Goal: Task Accomplishment & Management: Manage account settings

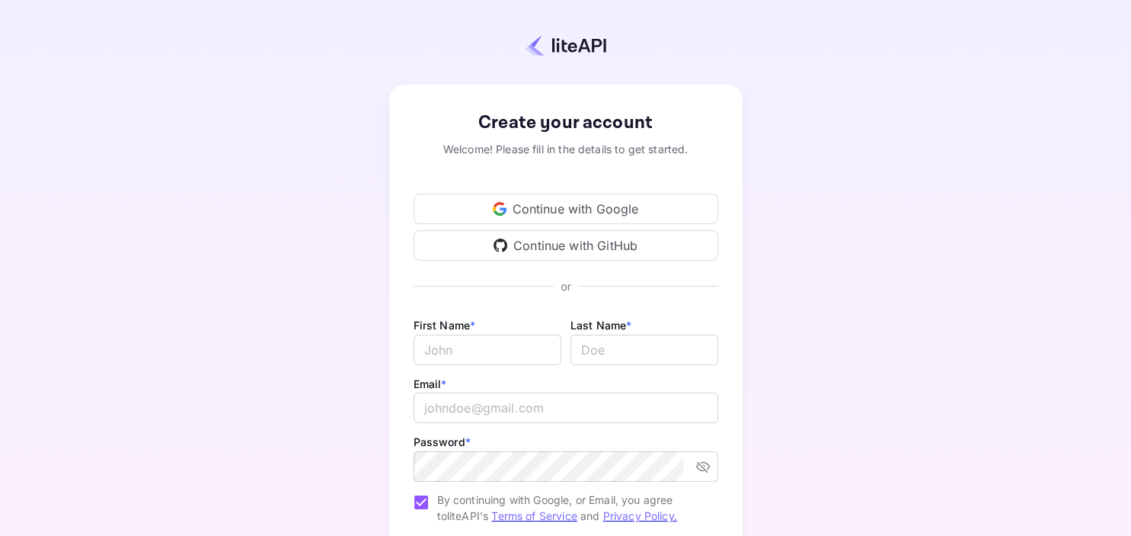
click at [590, 206] on div "Continue with Google" at bounding box center [566, 209] width 305 height 30
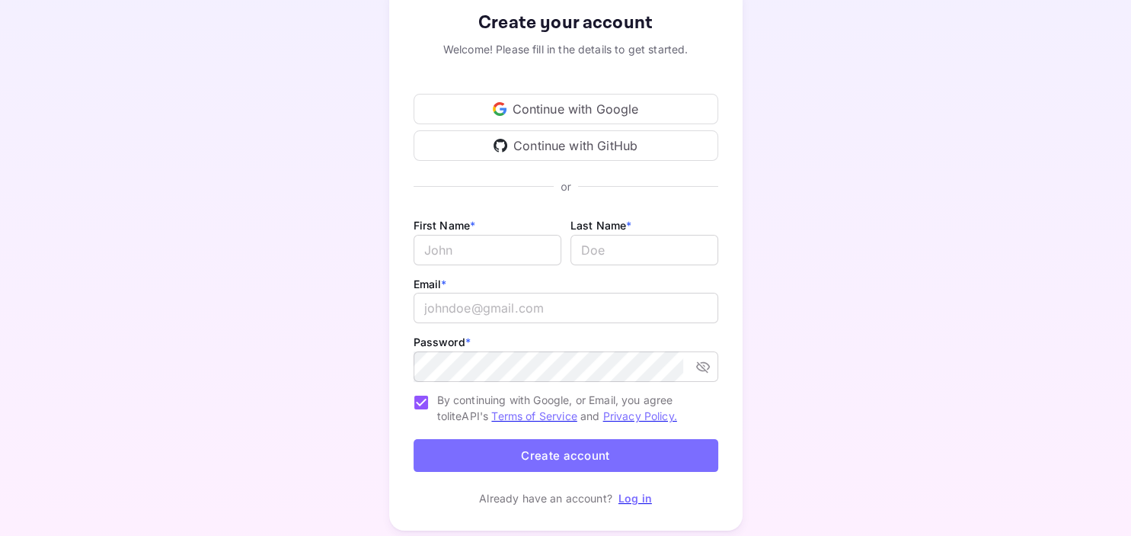
scroll to position [144, 0]
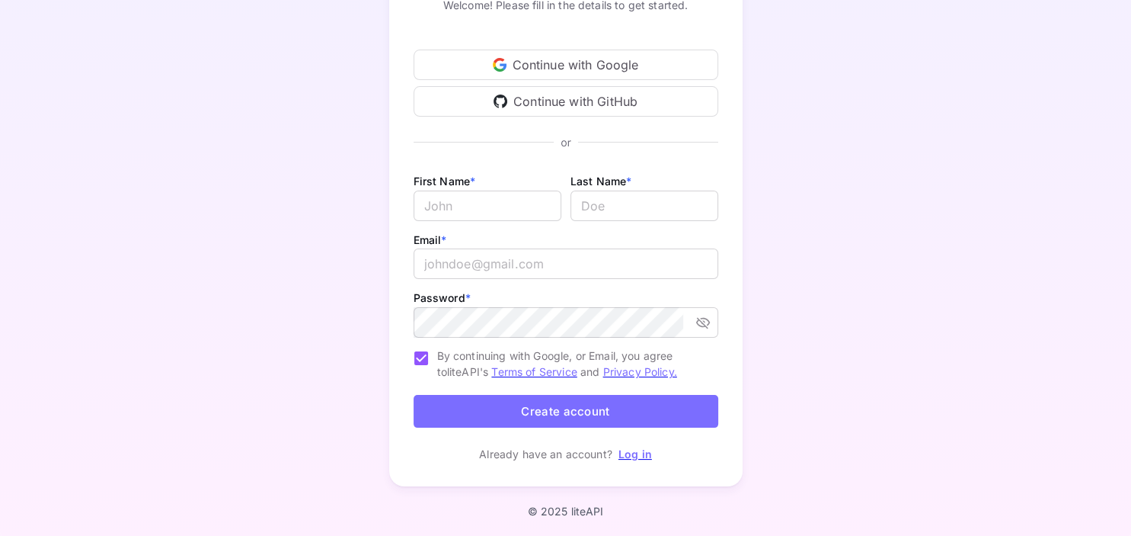
click at [638, 453] on link "Log in" at bounding box center [636, 453] width 34 height 13
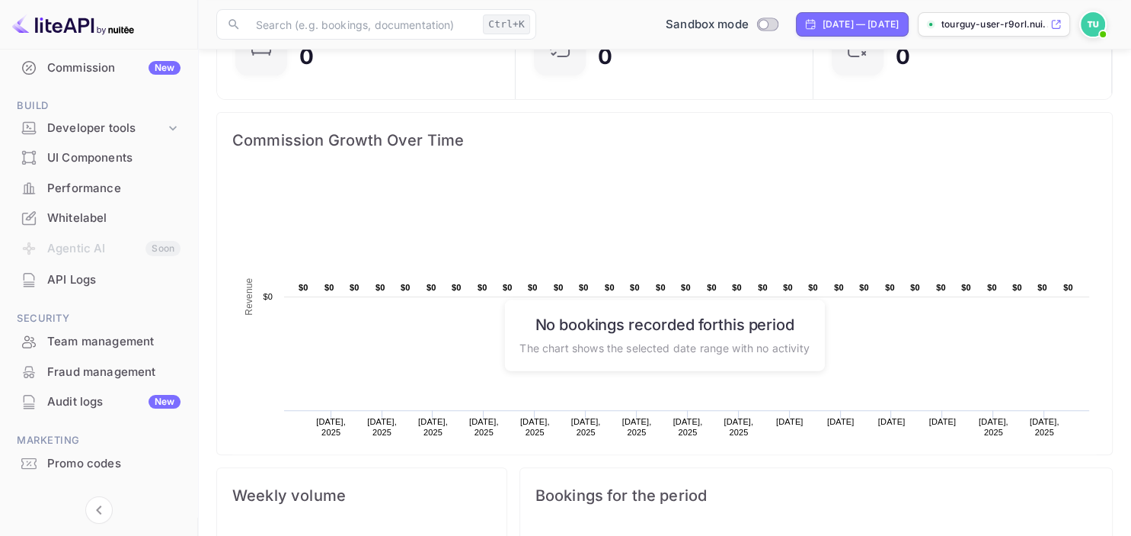
scroll to position [229, 0]
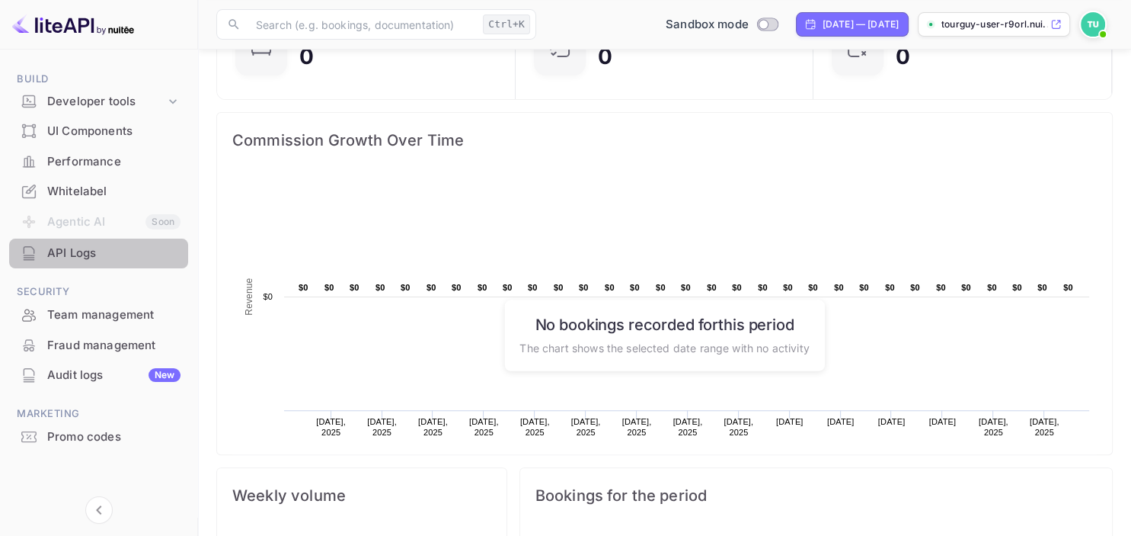
click at [75, 253] on div "API Logs" at bounding box center [113, 254] width 133 height 18
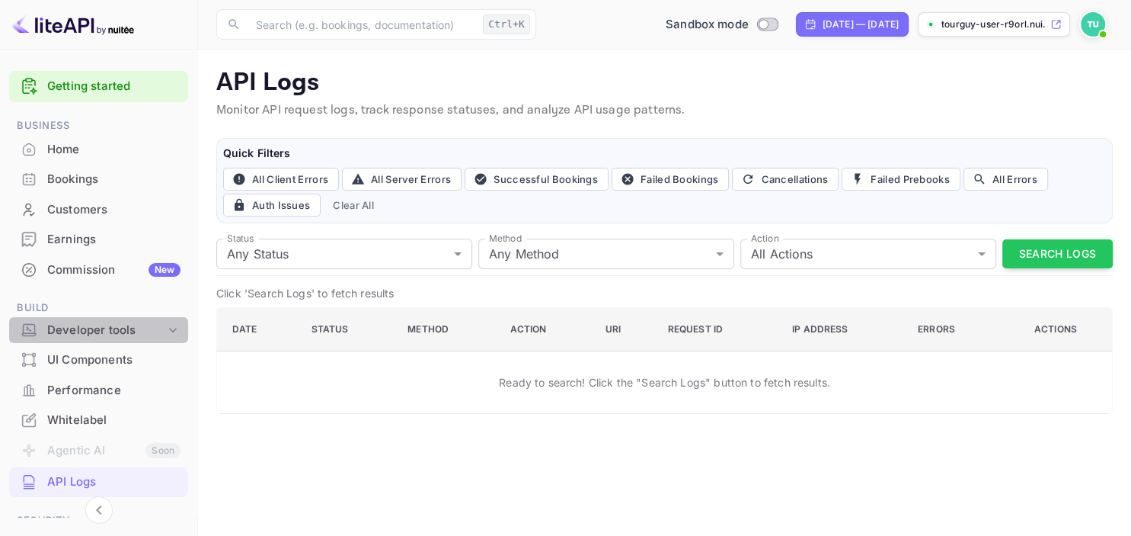
click at [110, 328] on div "Developer tools" at bounding box center [106, 331] width 118 height 18
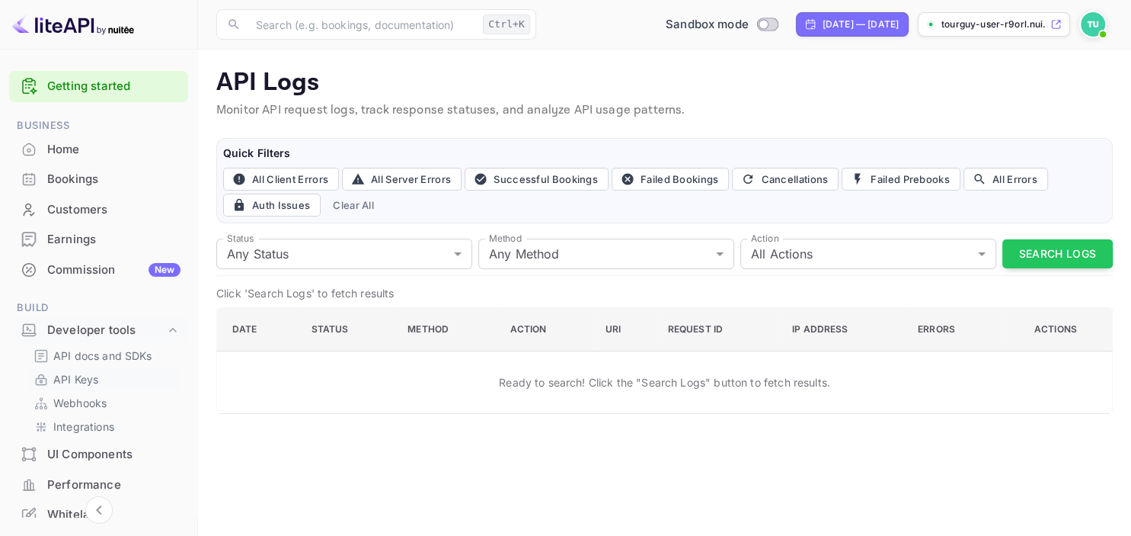
click at [82, 382] on p "API Keys" at bounding box center [75, 379] width 45 height 16
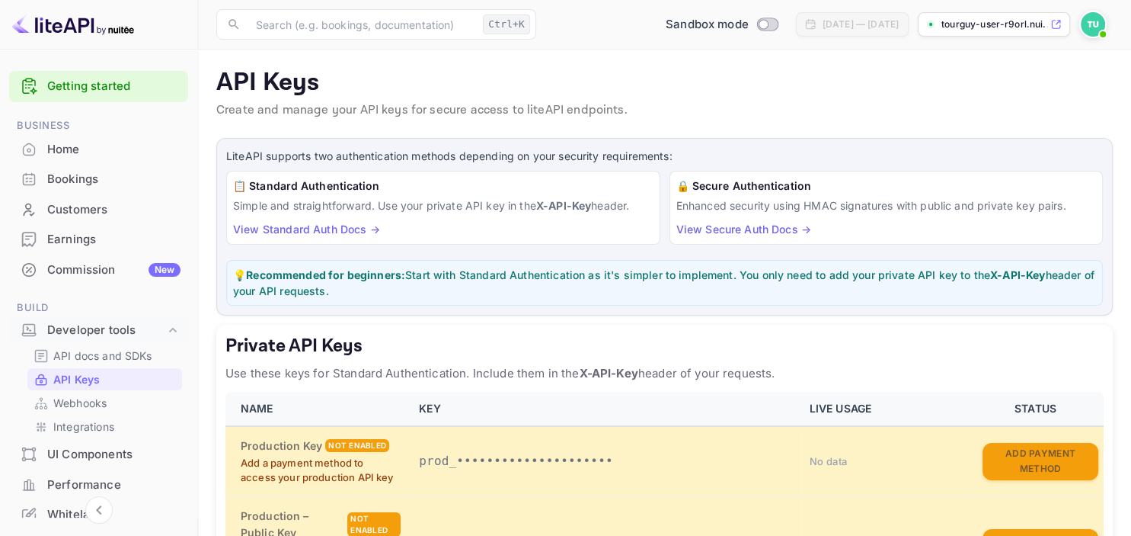
click at [206, 367] on main "API Keys Create and manage your API keys for secure access to liteAPI endpoints…" at bounding box center [664, 506] width 933 height 913
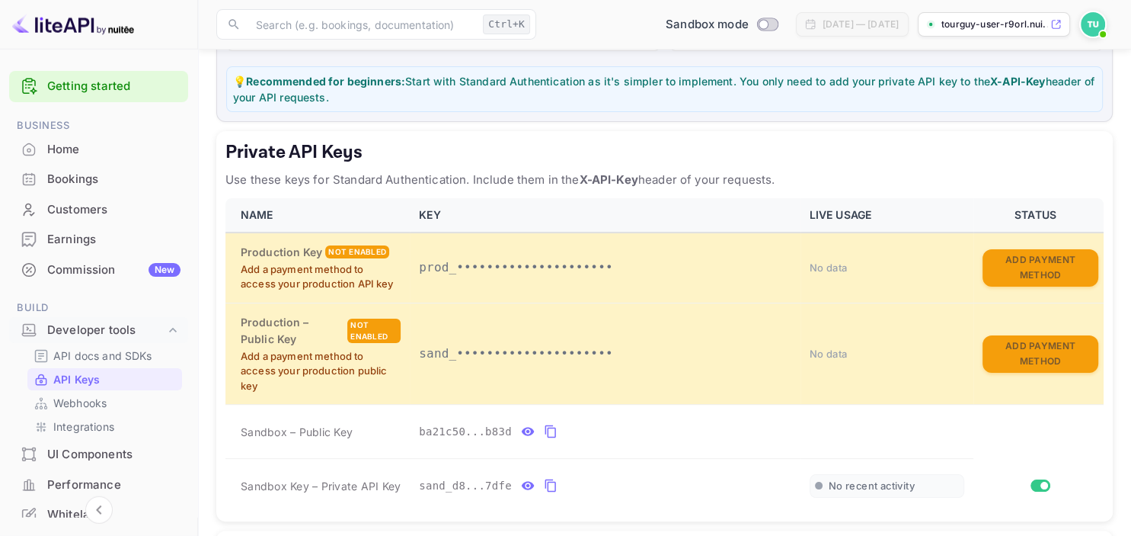
scroll to position [201, 0]
